Goal: Complete application form

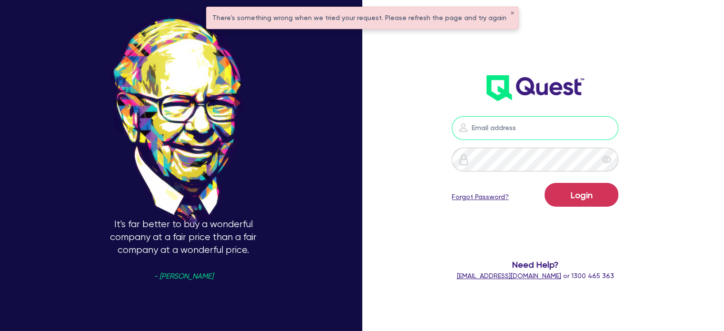
click at [526, 130] on input "email" at bounding box center [535, 128] width 167 height 24
type input "[PERSON_NAME][EMAIL_ADDRESS][DOMAIN_NAME]"
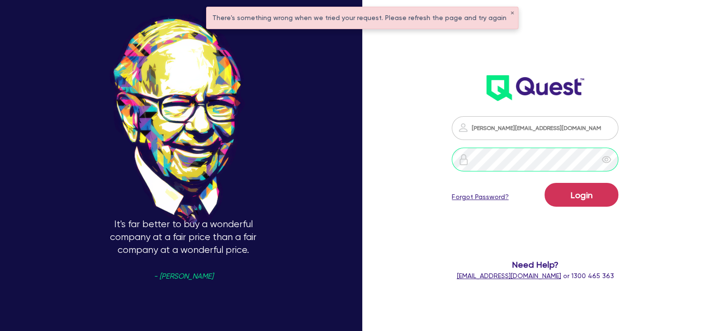
click at [545, 183] on button "Login" at bounding box center [582, 195] width 74 height 24
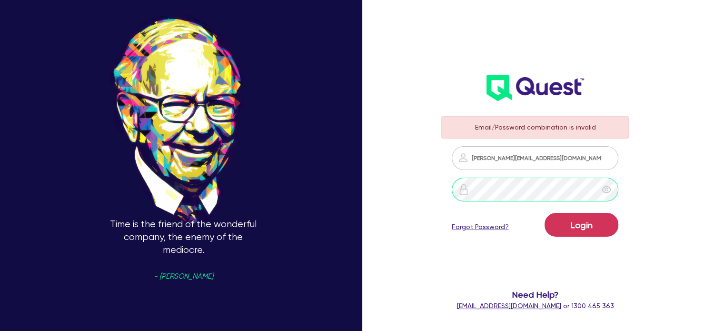
click at [545, 213] on button "Login" at bounding box center [582, 225] width 74 height 24
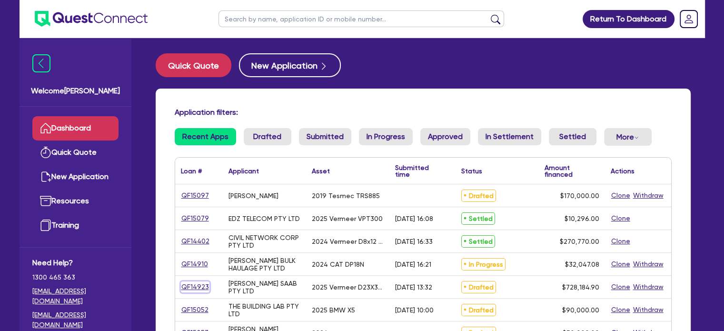
click at [187, 289] on link "QF14923" at bounding box center [195, 286] width 29 height 11
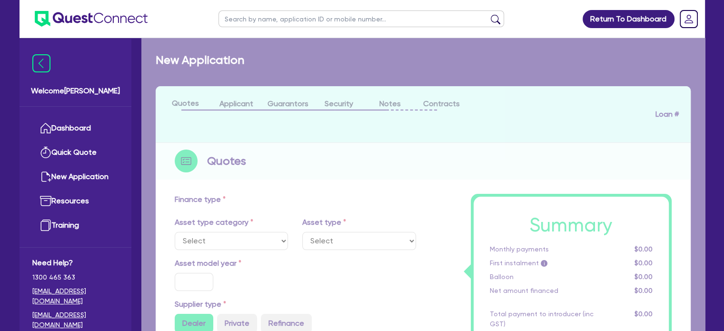
select select "PRIMARY_ASSETS"
type input "2025"
radio input "true"
type input "743,184.9"
type input "15,000"
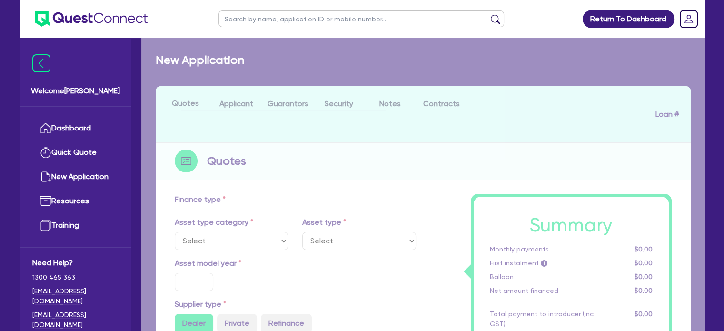
type input "2.5"
type input "18,204.62"
type input "6.25"
select select "CONSTRUCTION_AND_EARTHMOVING_EQUIPMENT"
